Goal: Find specific fact: Find specific fact

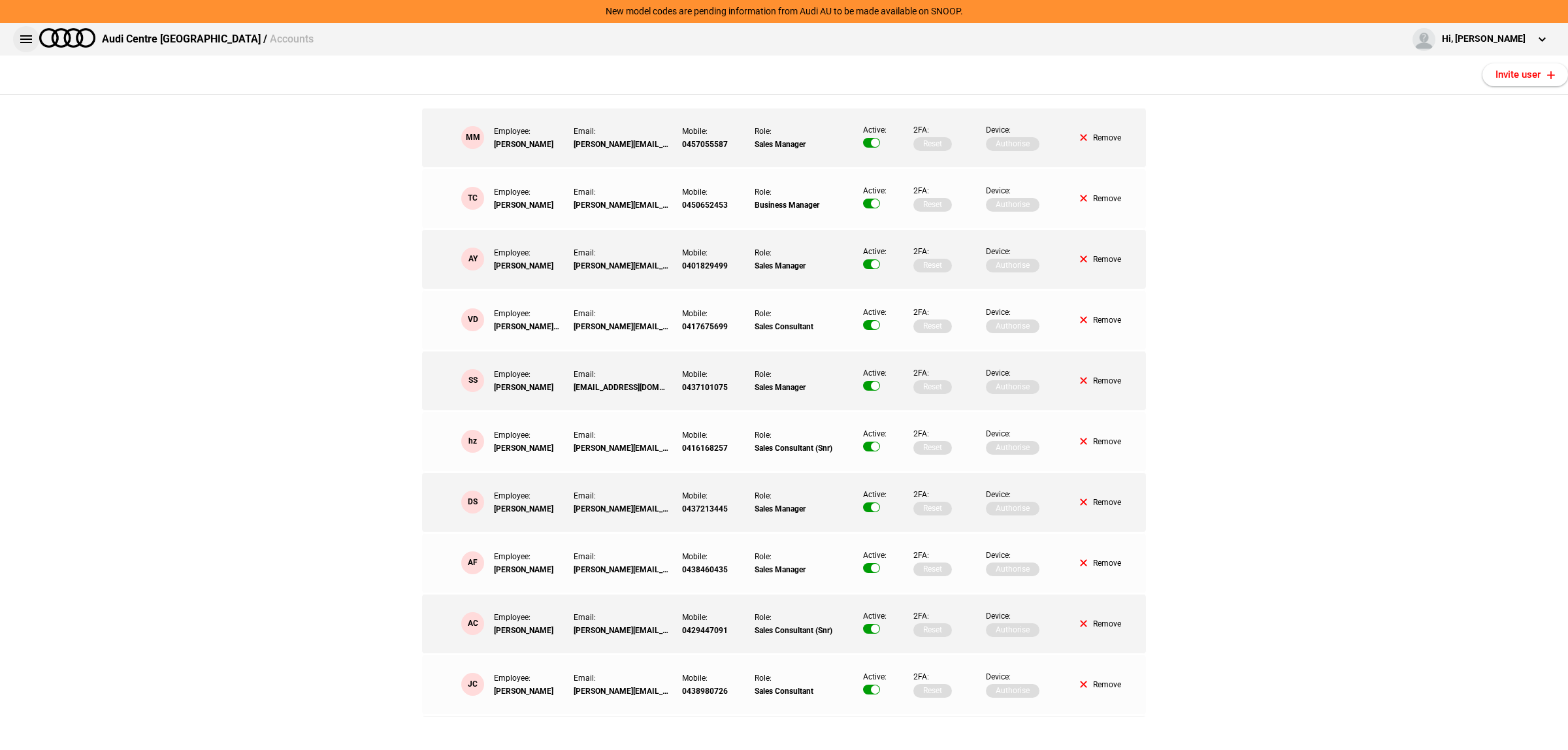
click at [36, 37] on button at bounding box center [26, 40] width 26 height 26
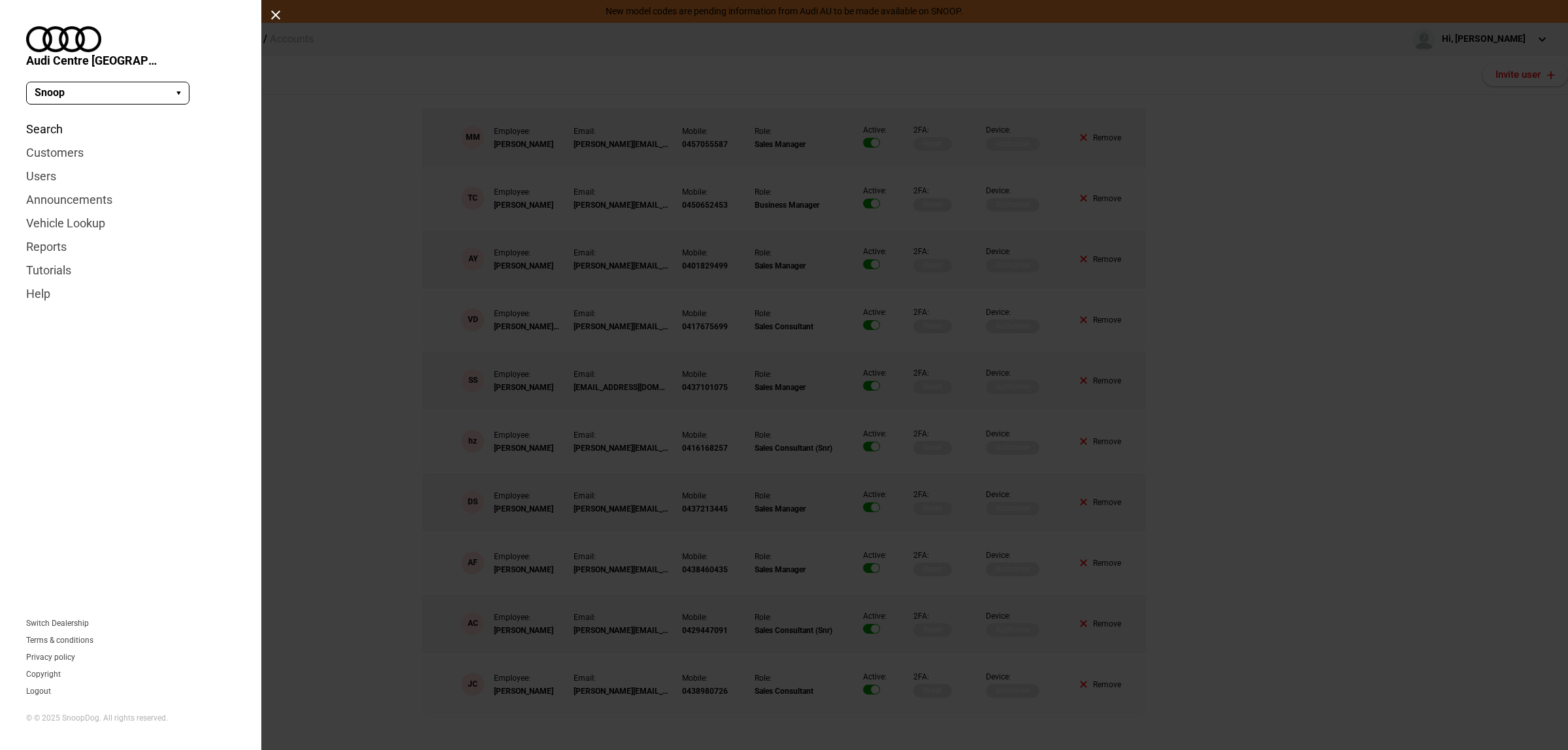
click at [48, 117] on link "Search" at bounding box center [131, 129] width 209 height 23
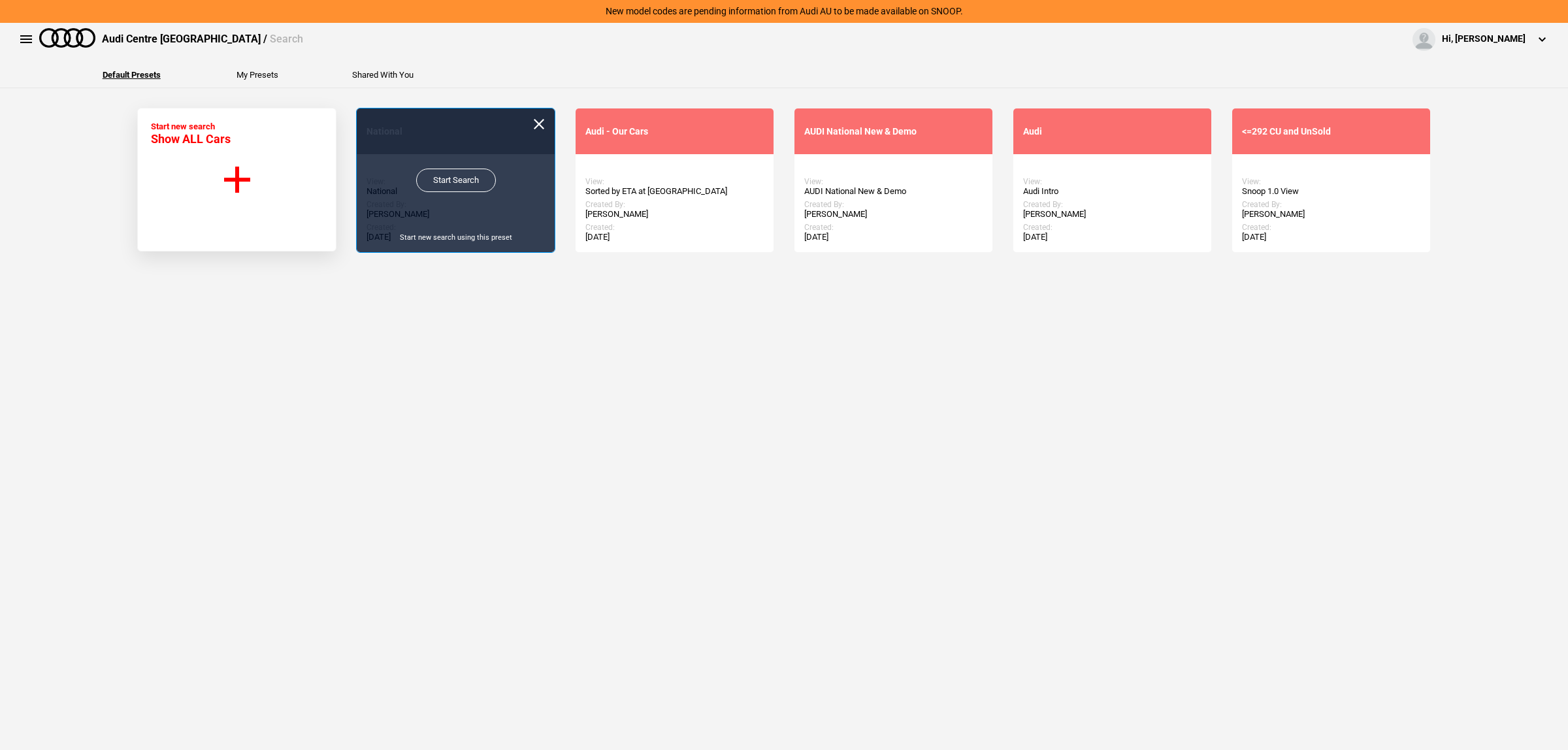
click at [442, 178] on link "Start Search" at bounding box center [455, 180] width 80 height 23
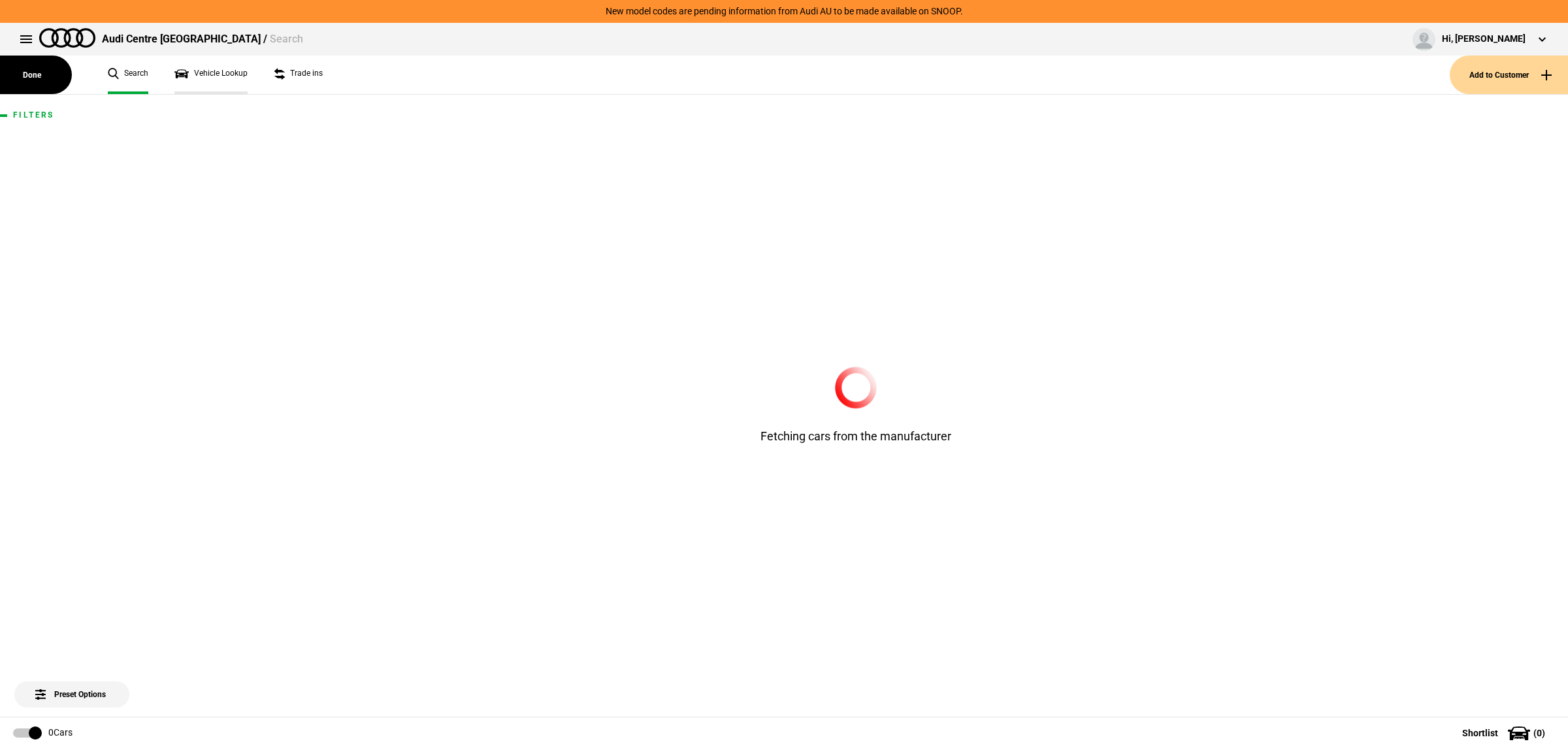
click at [230, 76] on link "Vehicle Lookup" at bounding box center [211, 75] width 73 height 39
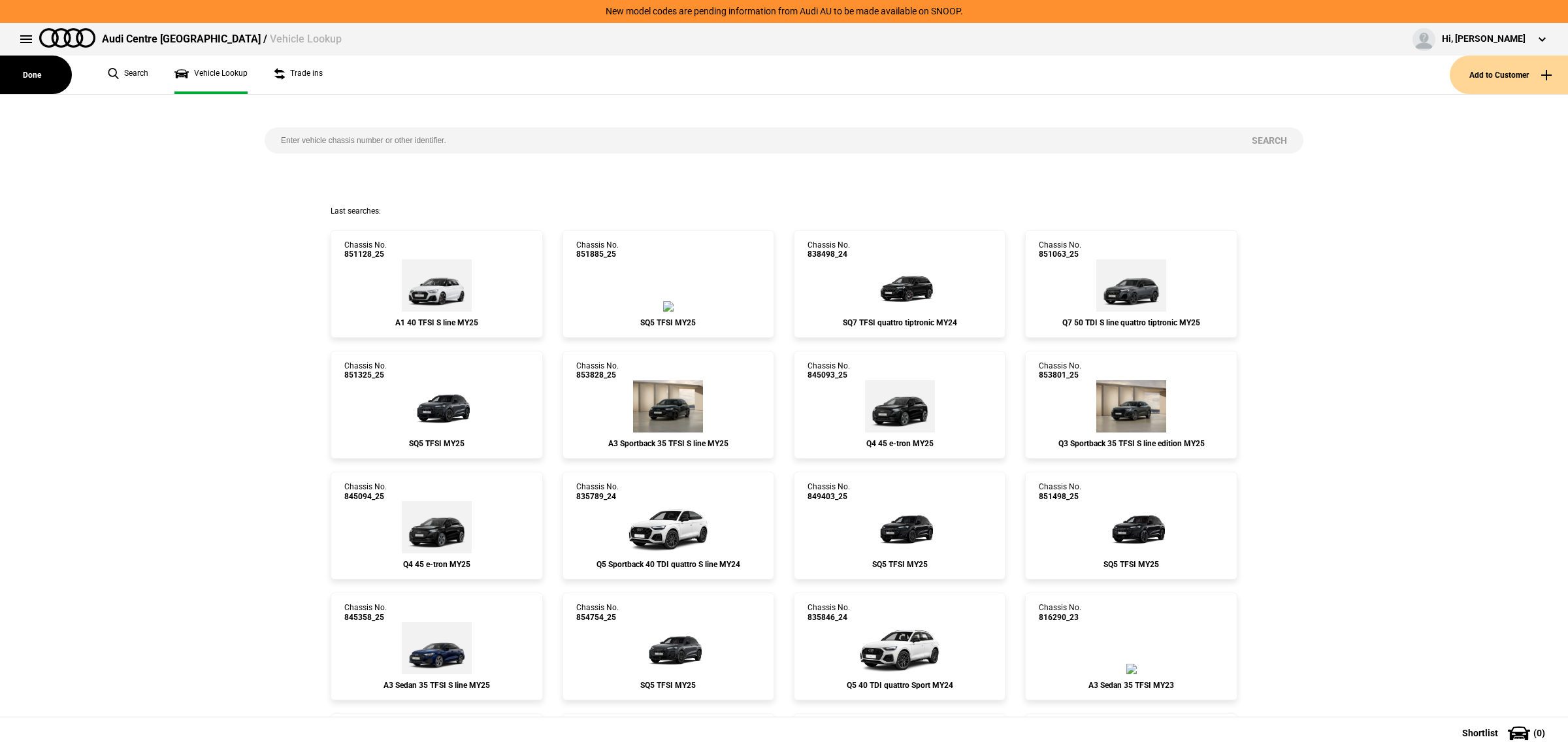
click at [453, 141] on input "search" at bounding box center [750, 141] width 971 height 26
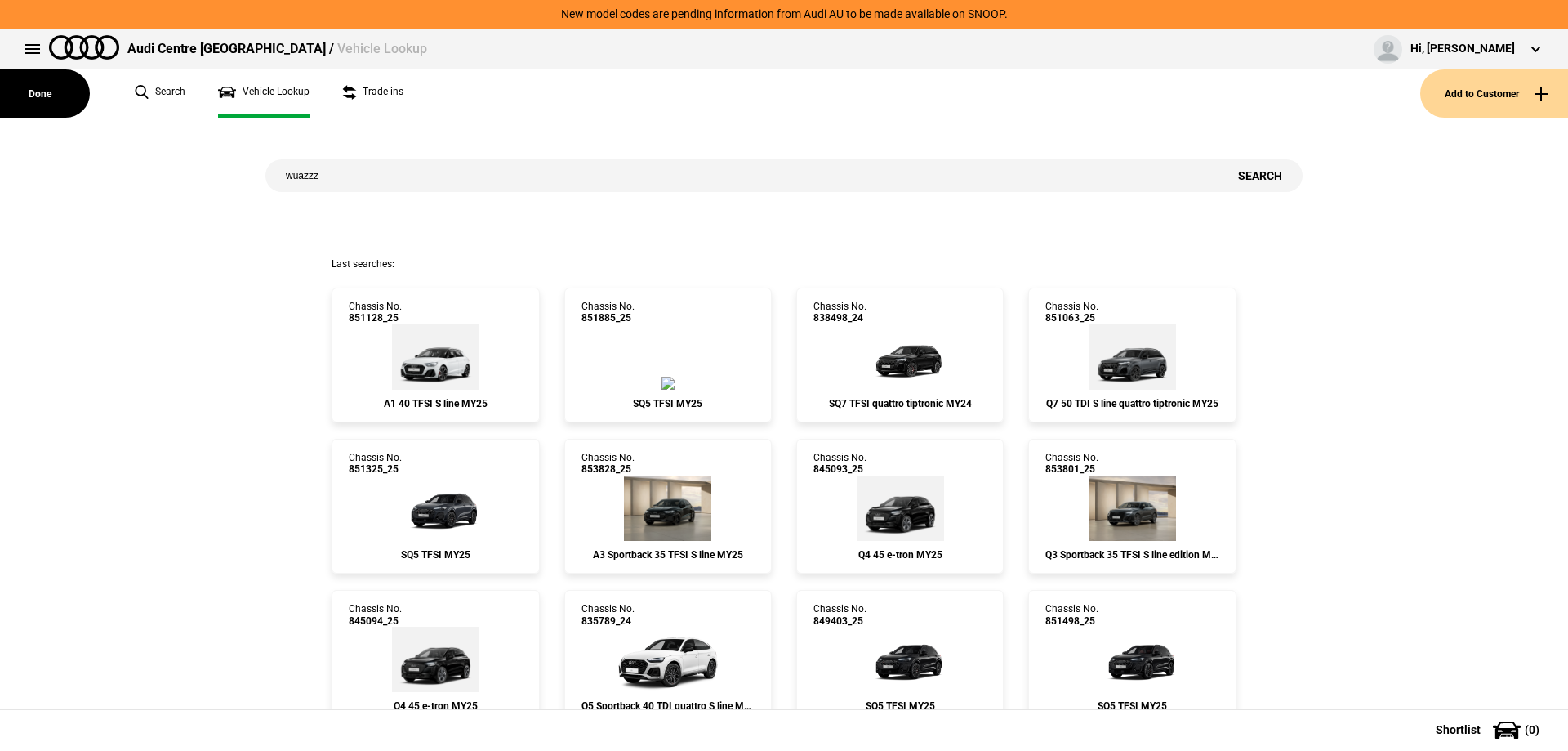
click at [459, 173] on input "wuazzz" at bounding box center [742, 176] width 953 height 33
type input "wuazzzf21sn902675"
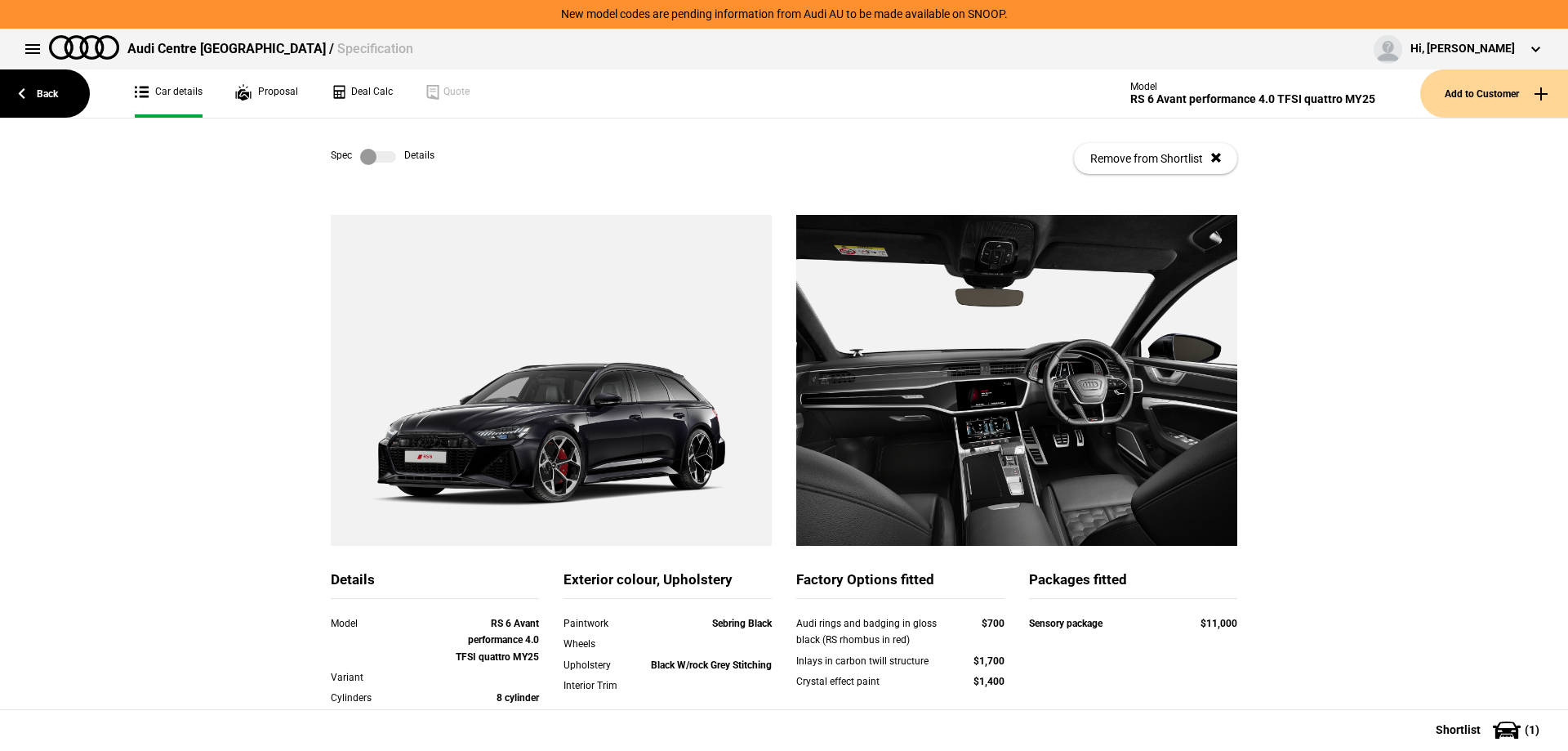
click at [383, 163] on label at bounding box center [378, 157] width 36 height 17
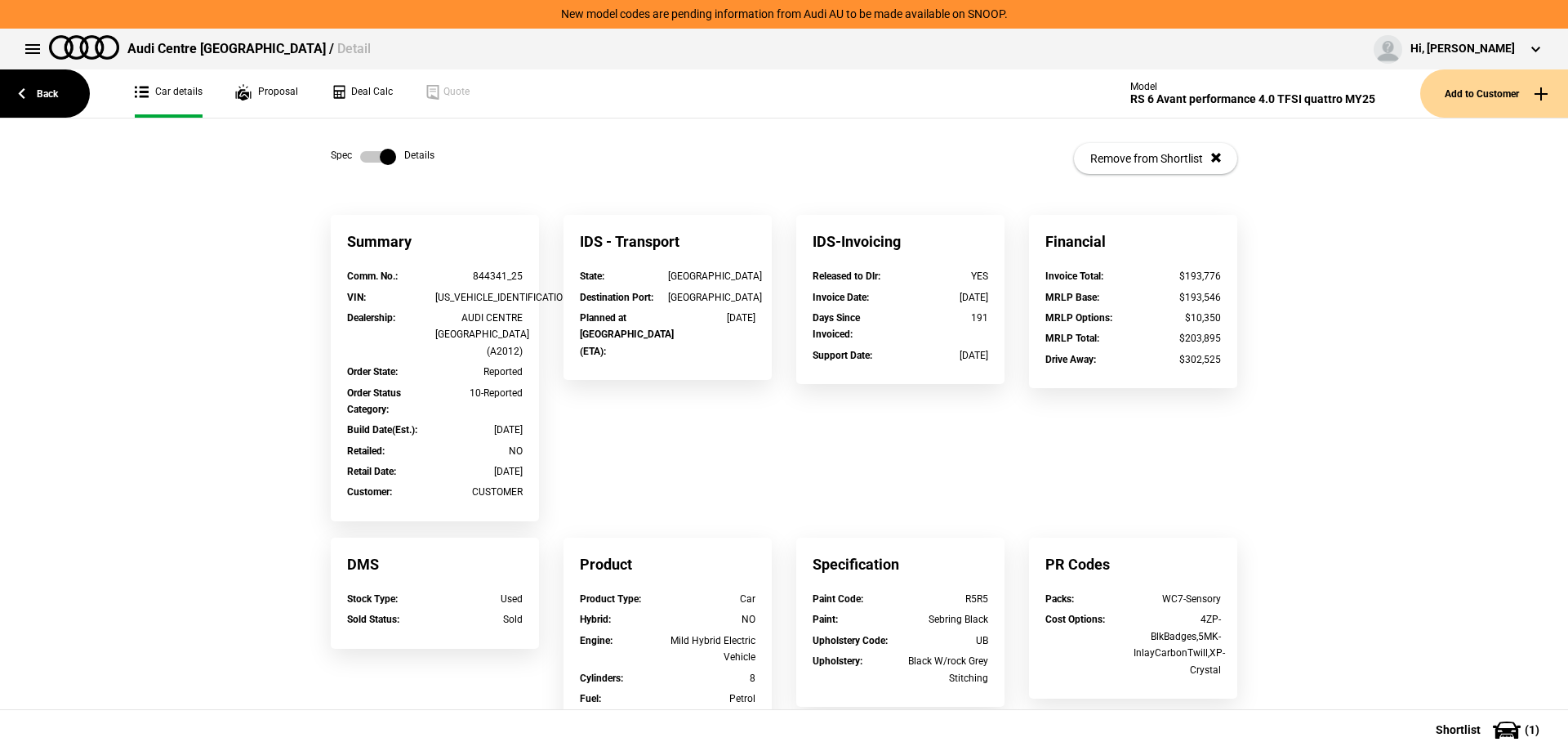
click at [361, 160] on label at bounding box center [378, 157] width 36 height 17
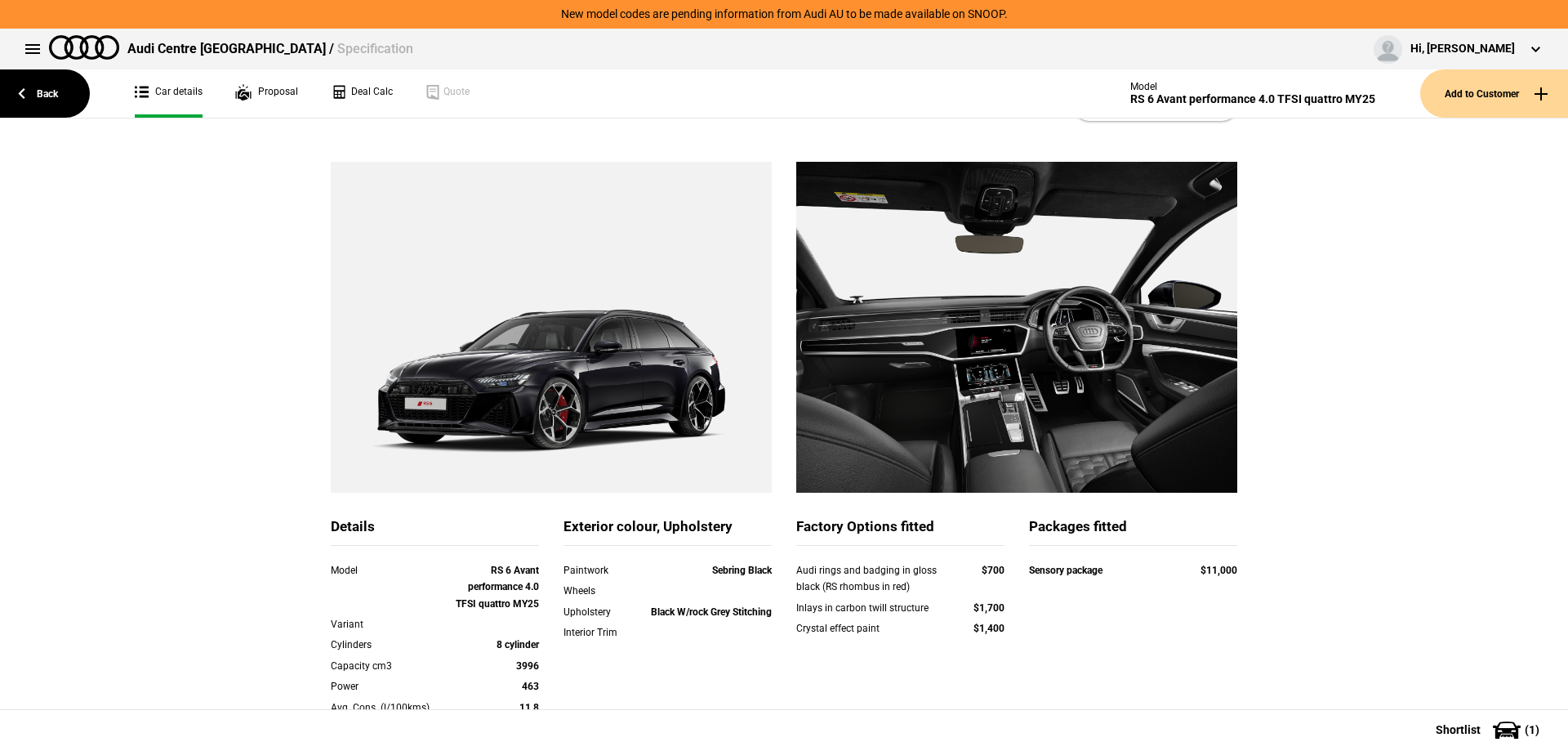
scroll to position [82, 0]
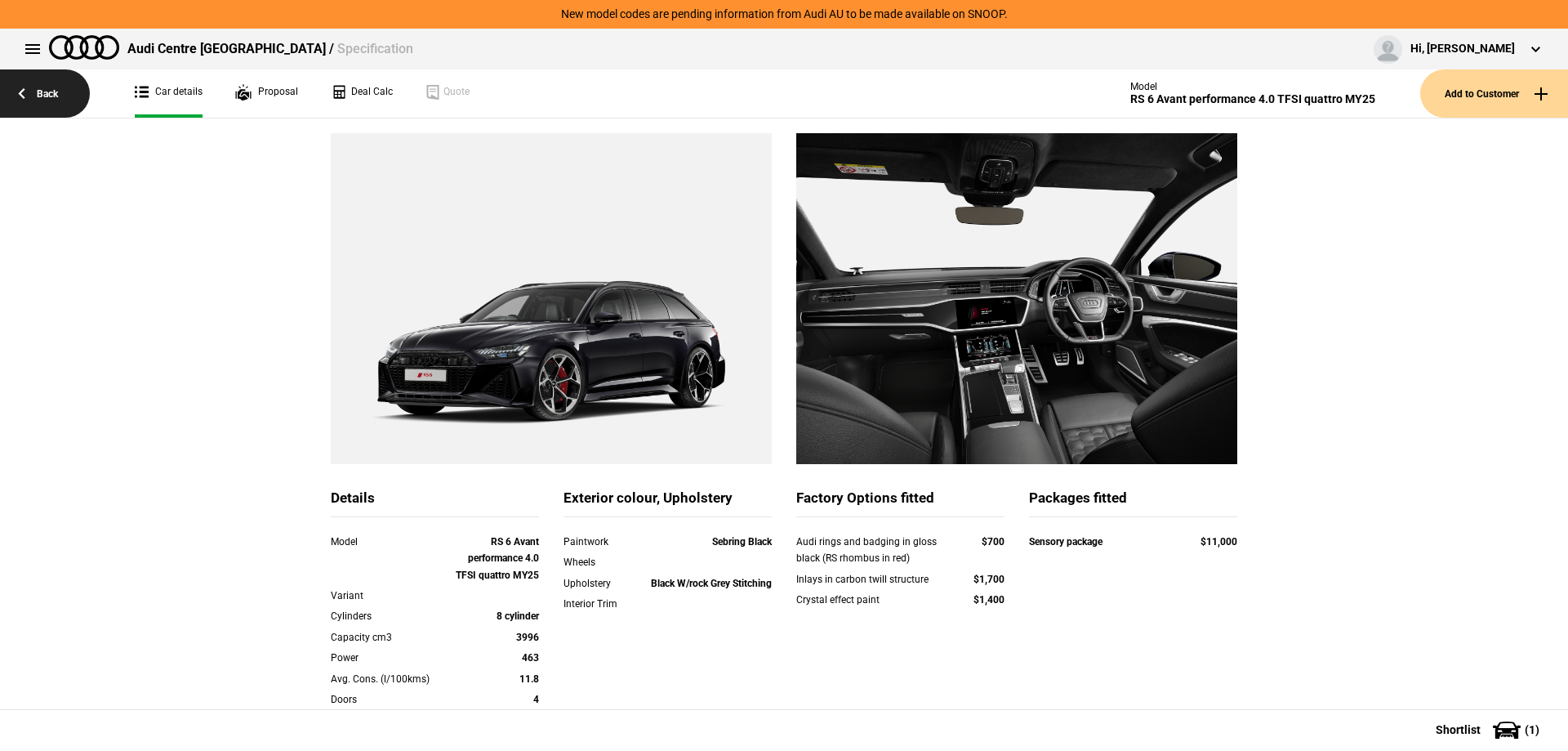
click at [39, 97] on link "Back" at bounding box center [45, 94] width 90 height 49
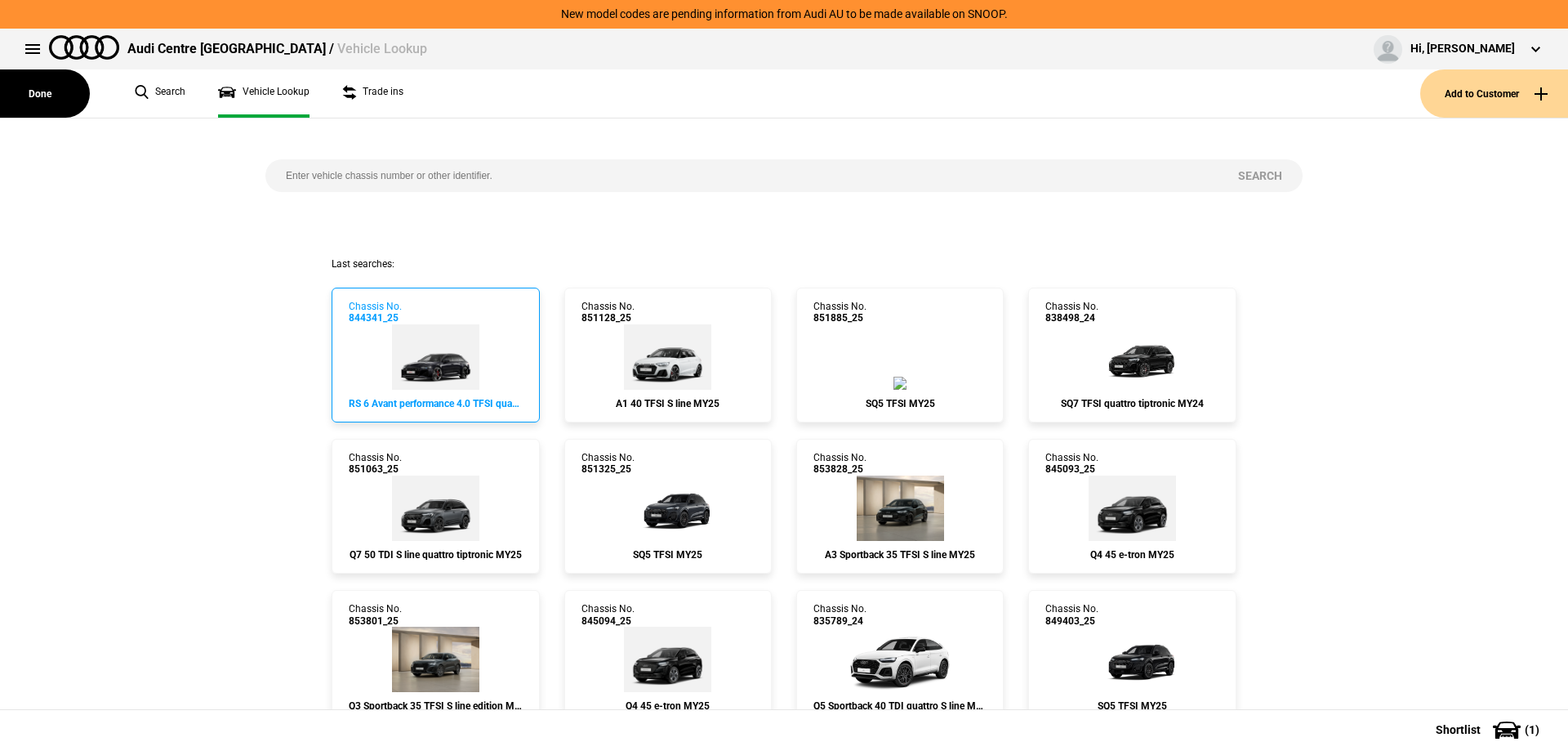
click at [436, 326] on img at bounding box center [436, 357] width 87 height 65
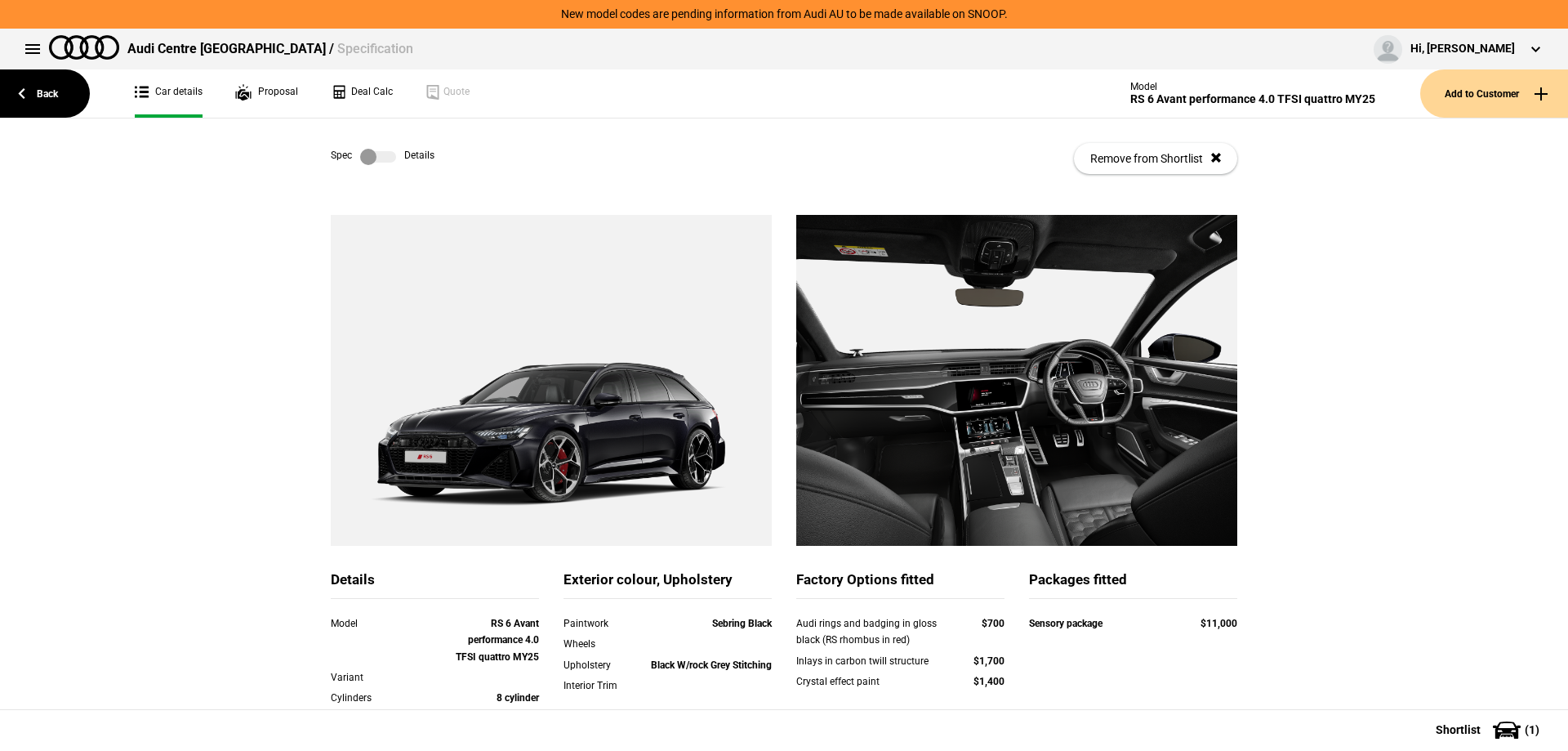
click at [383, 153] on label at bounding box center [378, 157] width 36 height 17
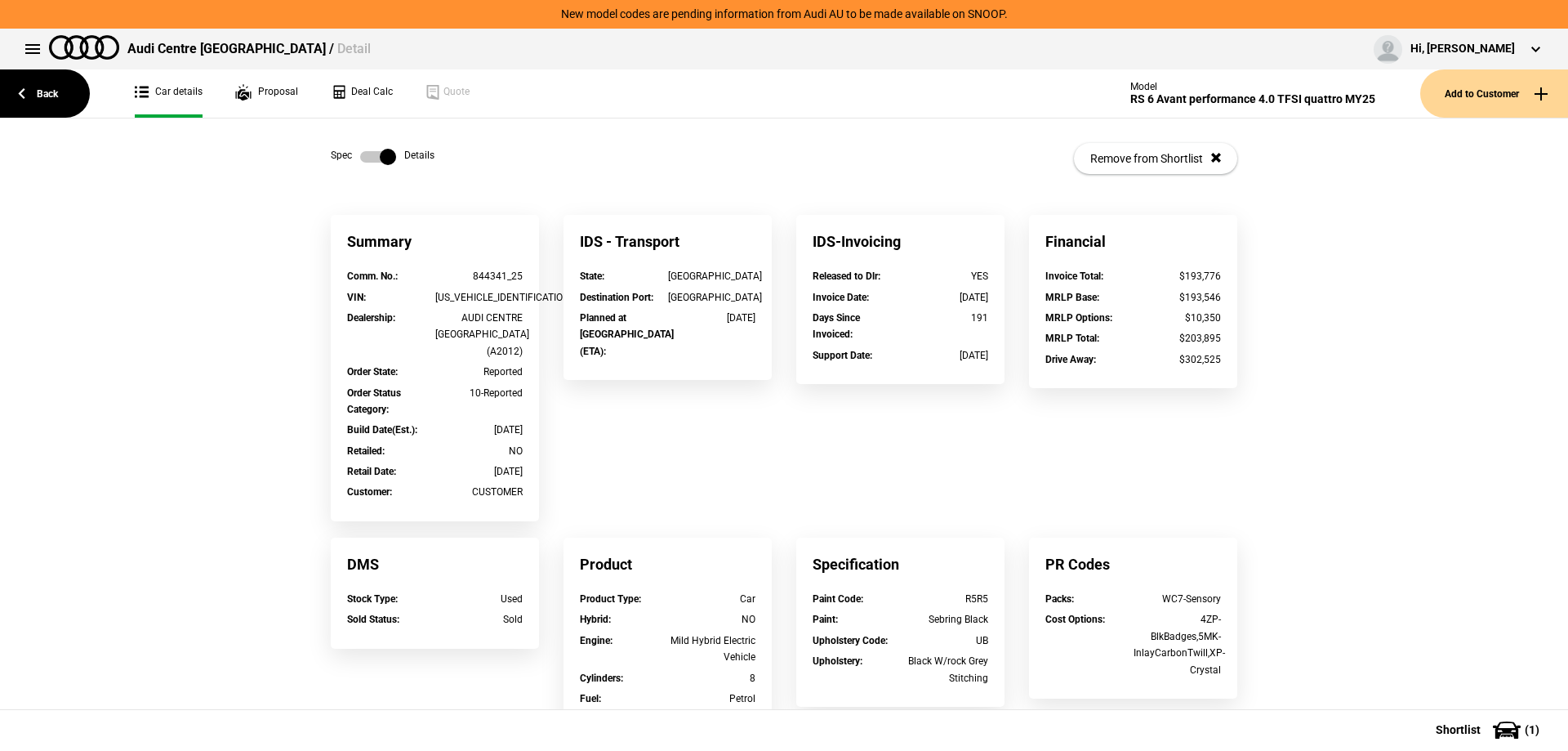
click at [480, 299] on div "WUAZZZF21SN902675" at bounding box center [480, 297] width 88 height 17
copy div "WUAZZZF21SN902675"
click at [597, 458] on div "Summary Comm. No. : 844341_25 VIN : WUAZZZF21SN902675 Dealership : AUDI CENTRE …" at bounding box center [783, 714] width 931 height 1000
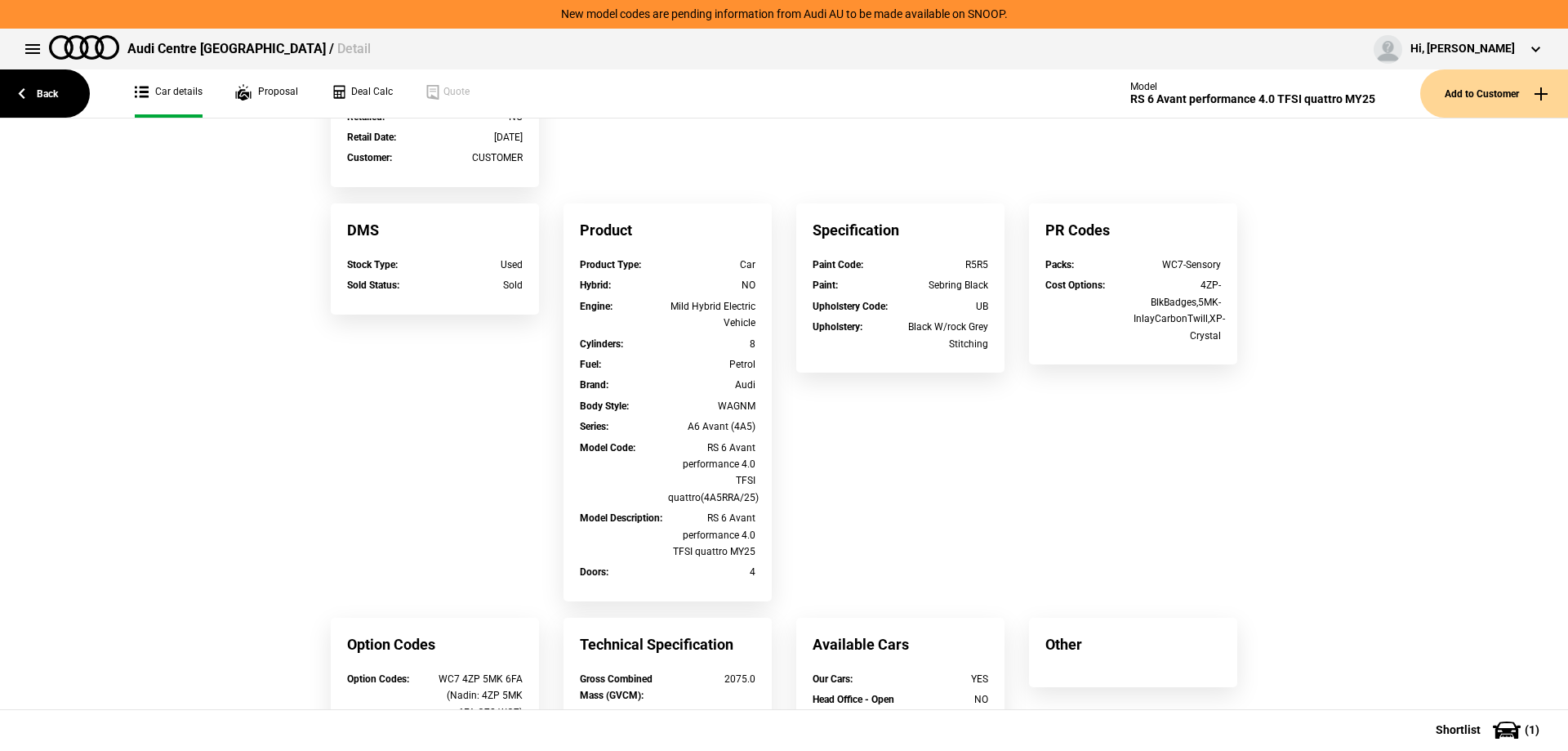
scroll to position [82, 0]
